Goal: Transaction & Acquisition: Purchase product/service

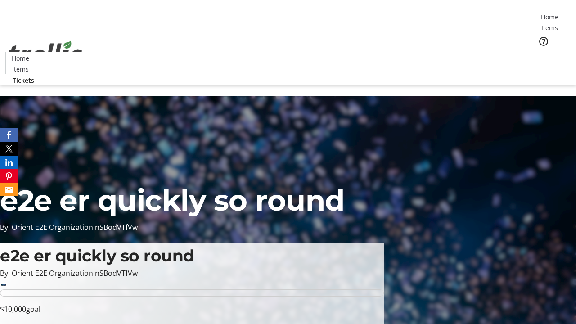
click at [542, 52] on span "Tickets" at bounding box center [553, 56] width 22 height 9
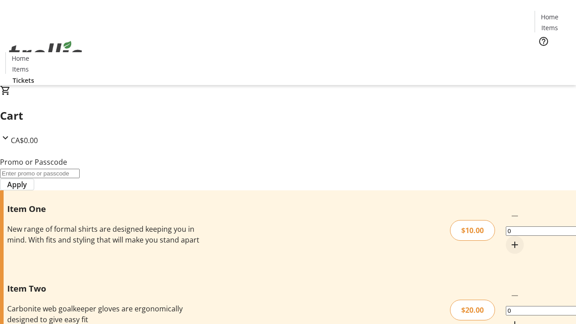
click at [509, 239] on mat-icon "Increment by one" at bounding box center [514, 244] width 11 height 11
type input "1"
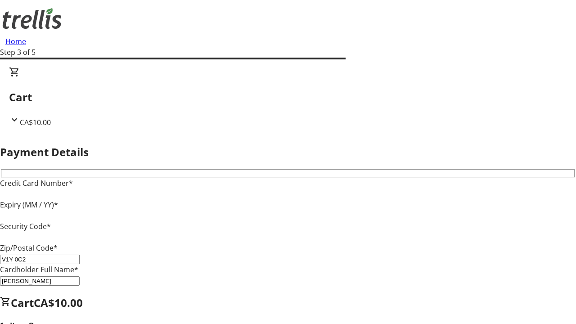
type input "V1Y 0C2"
